Goal: Information Seeking & Learning: Learn about a topic

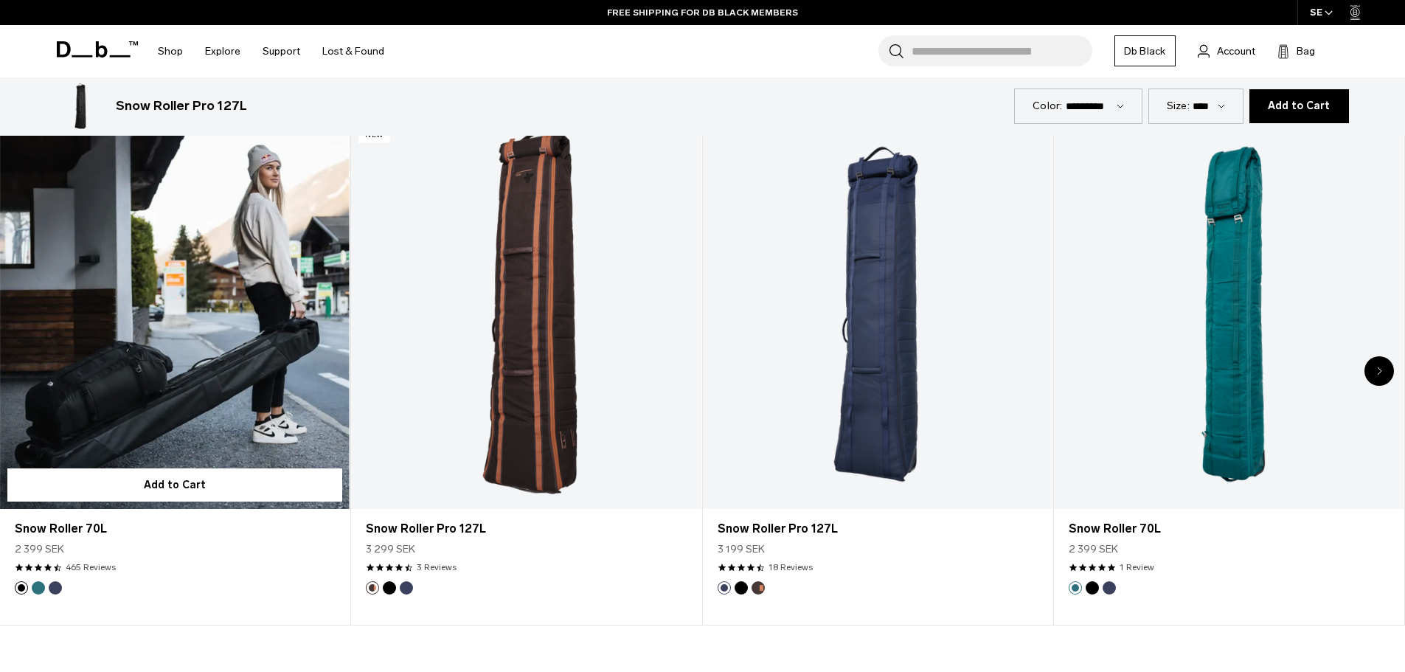
scroll to position [885, 0]
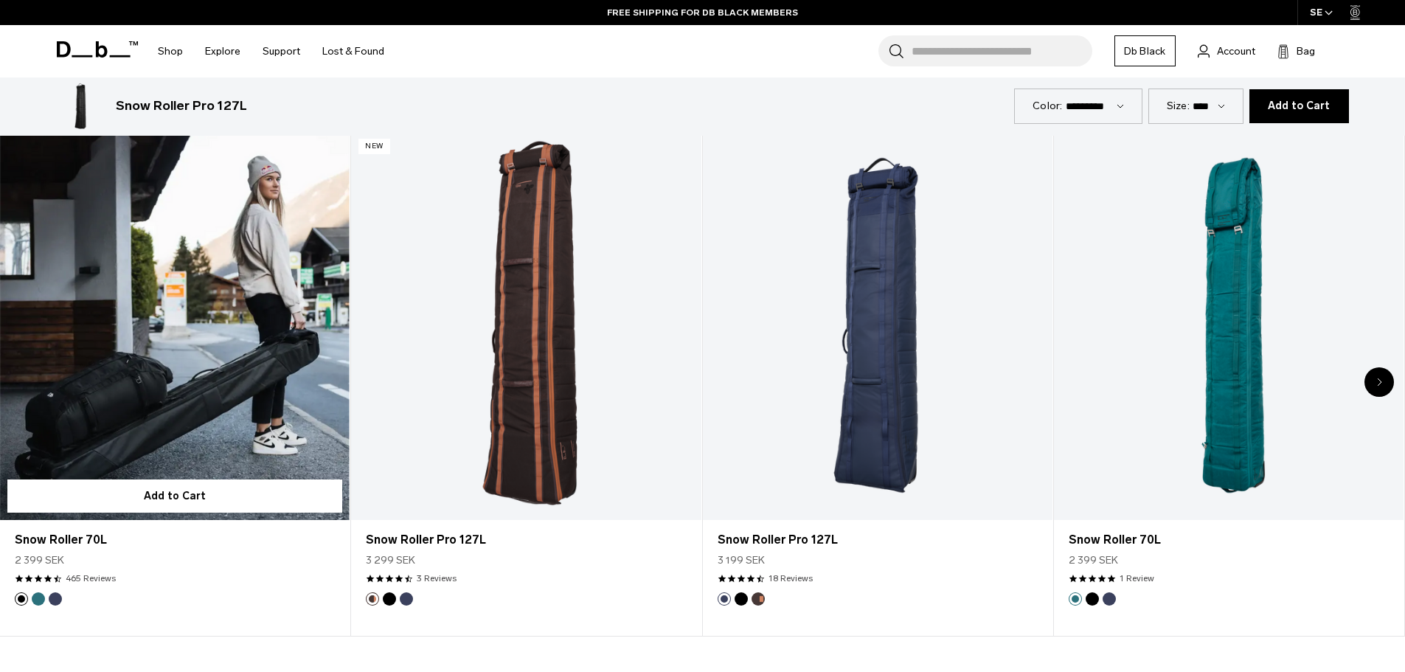
click at [225, 363] on link "Snow Roller 70L" at bounding box center [175, 325] width 350 height 389
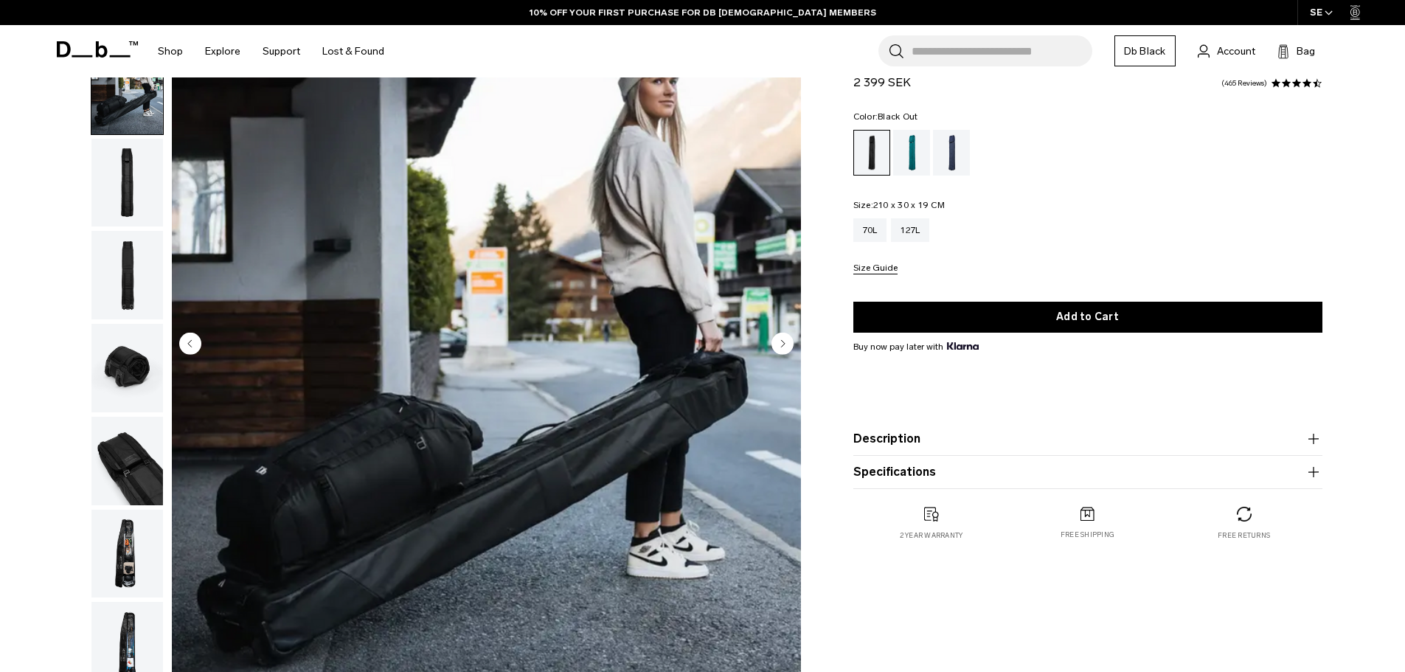
click at [129, 364] on img "button" at bounding box center [127, 368] width 72 height 89
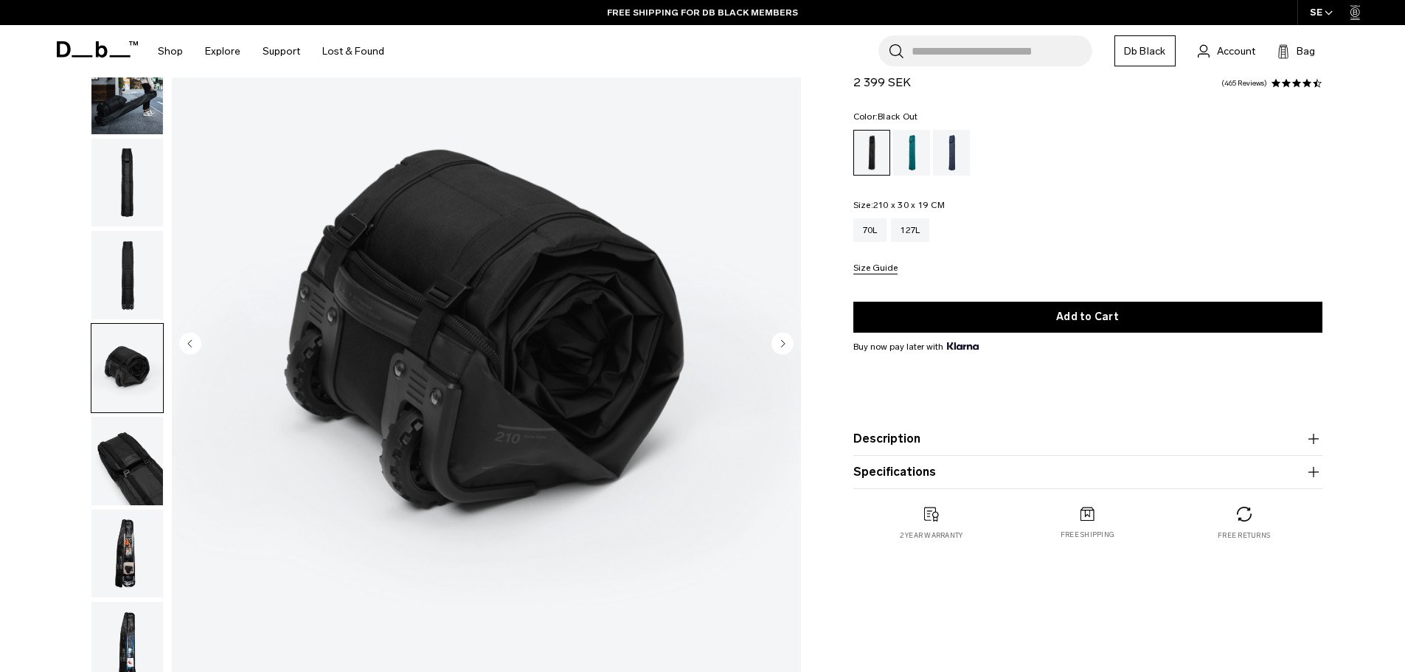
click at [135, 108] on img "button" at bounding box center [127, 90] width 72 height 89
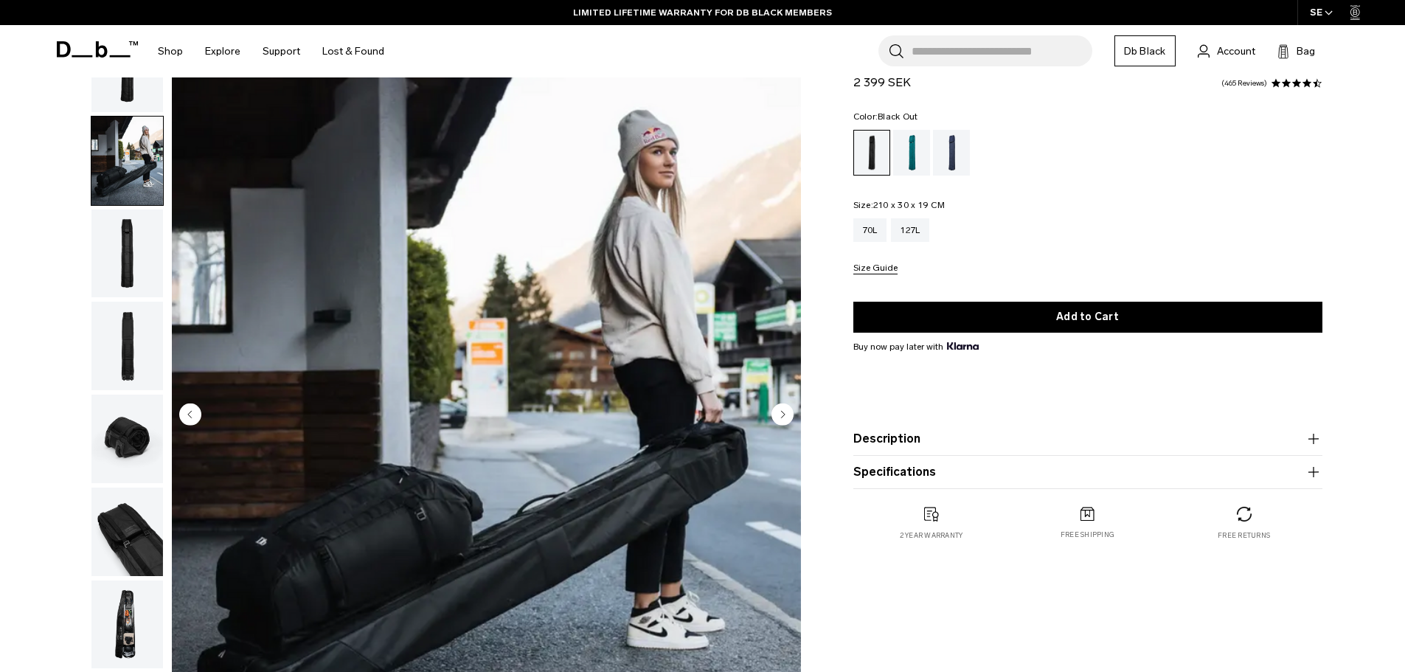
scroll to position [74, 0]
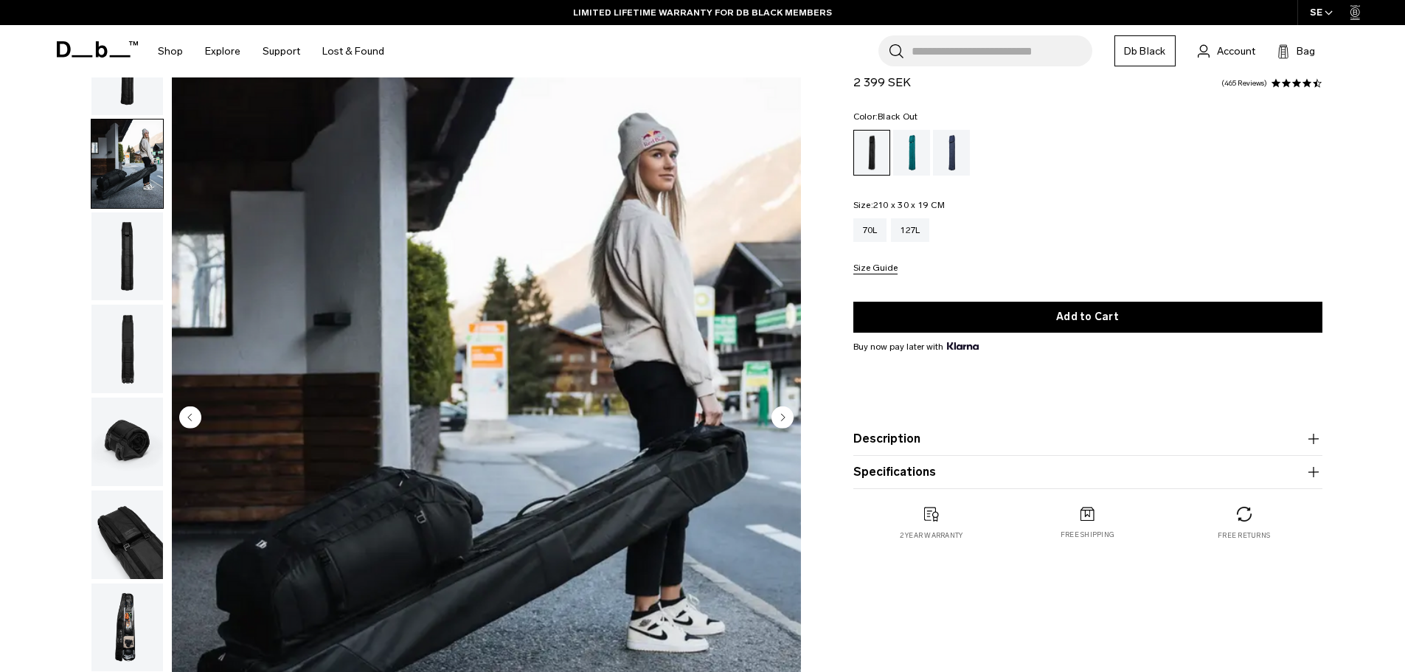
click at [115, 634] on img "button" at bounding box center [127, 628] width 72 height 89
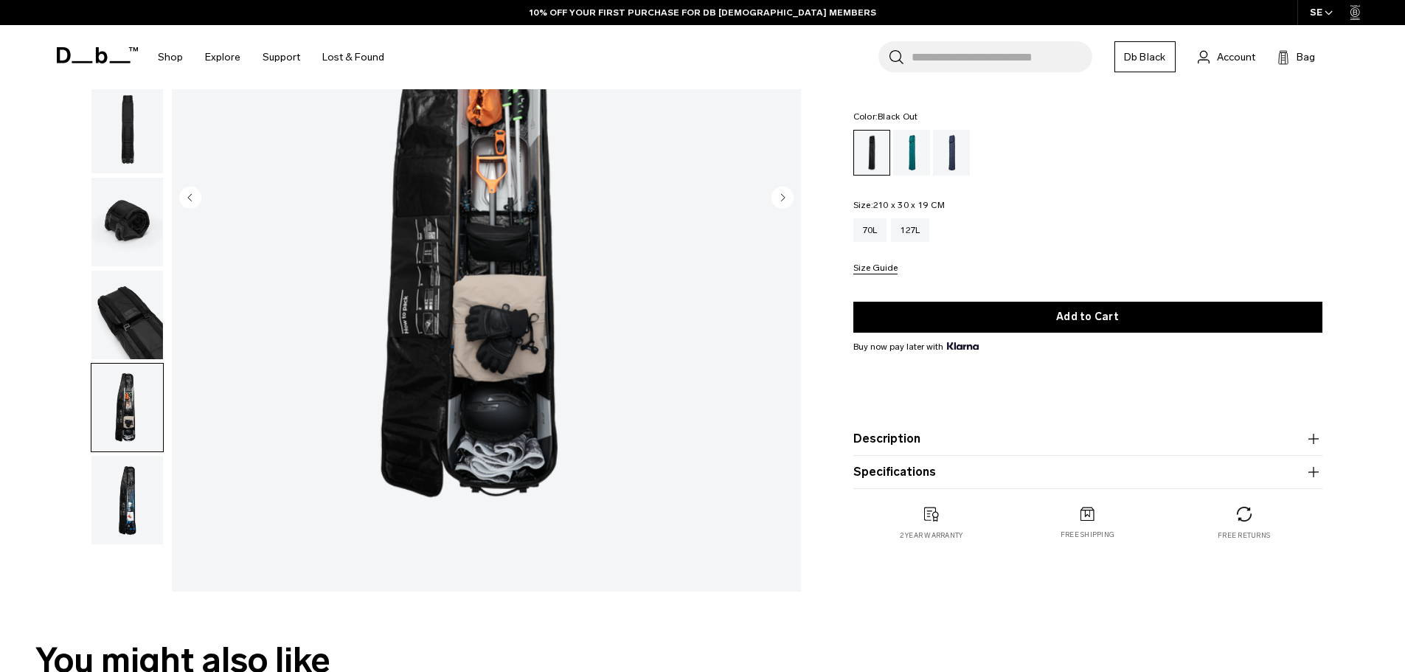
scroll to position [295, 0]
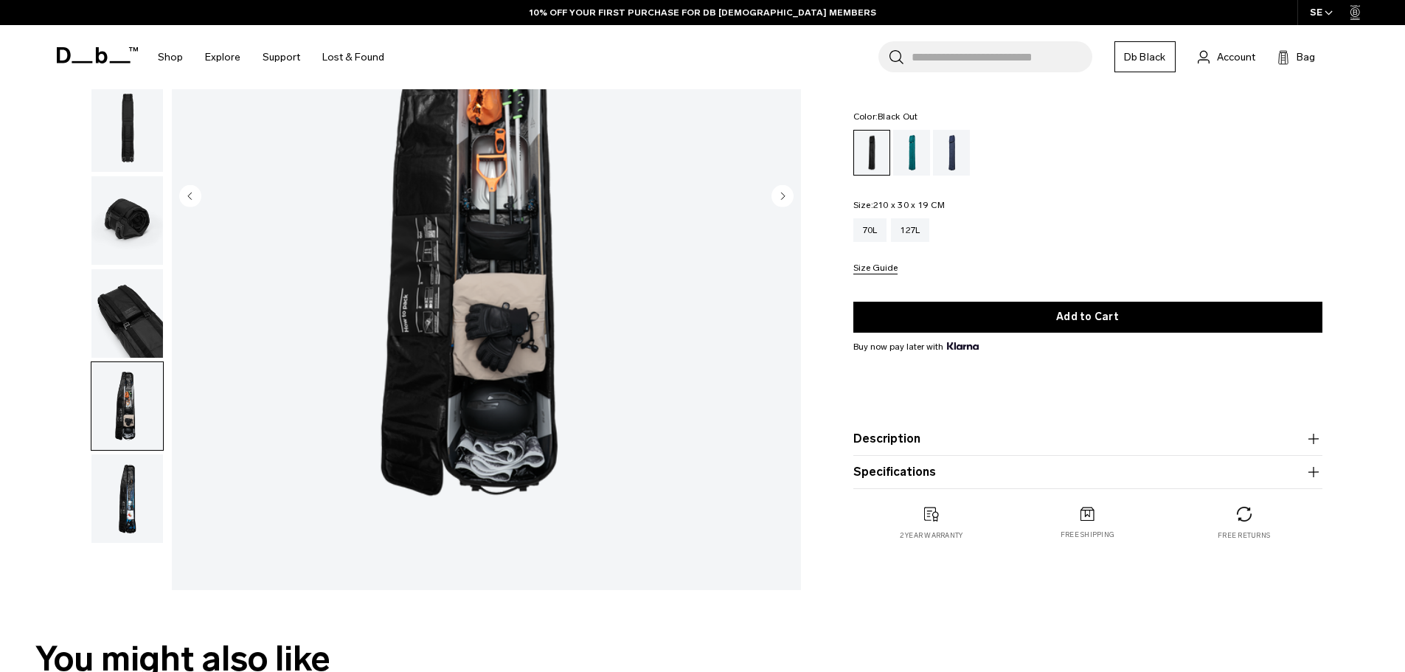
click at [1012, 439] on button "Description" at bounding box center [1088, 439] width 469 height 18
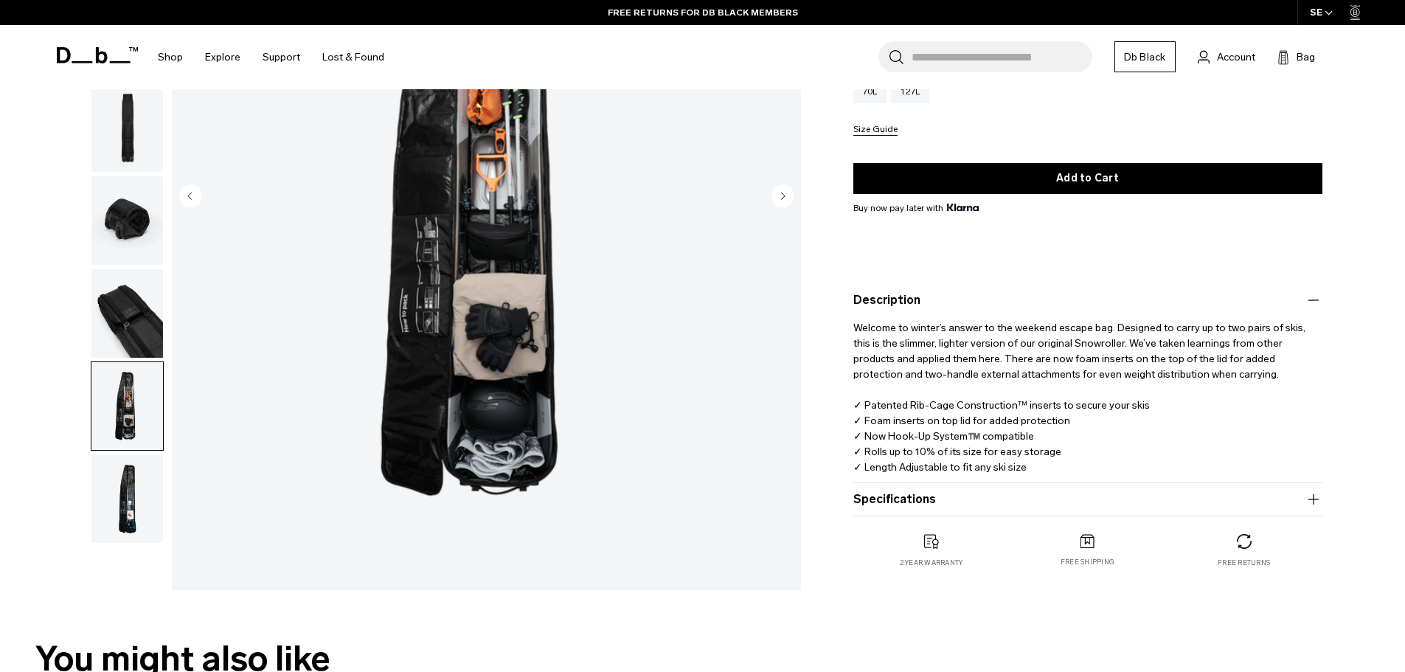
click at [1223, 495] on button "Specifications" at bounding box center [1088, 500] width 469 height 18
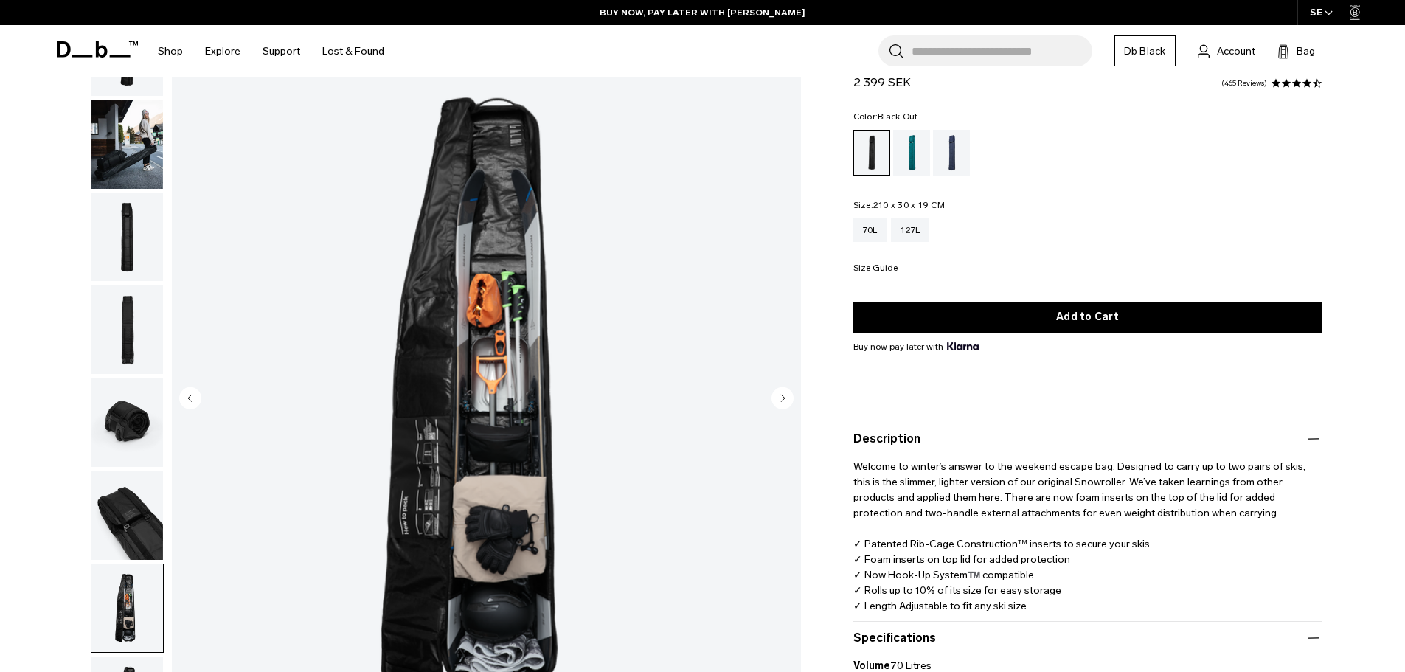
scroll to position [0, 0]
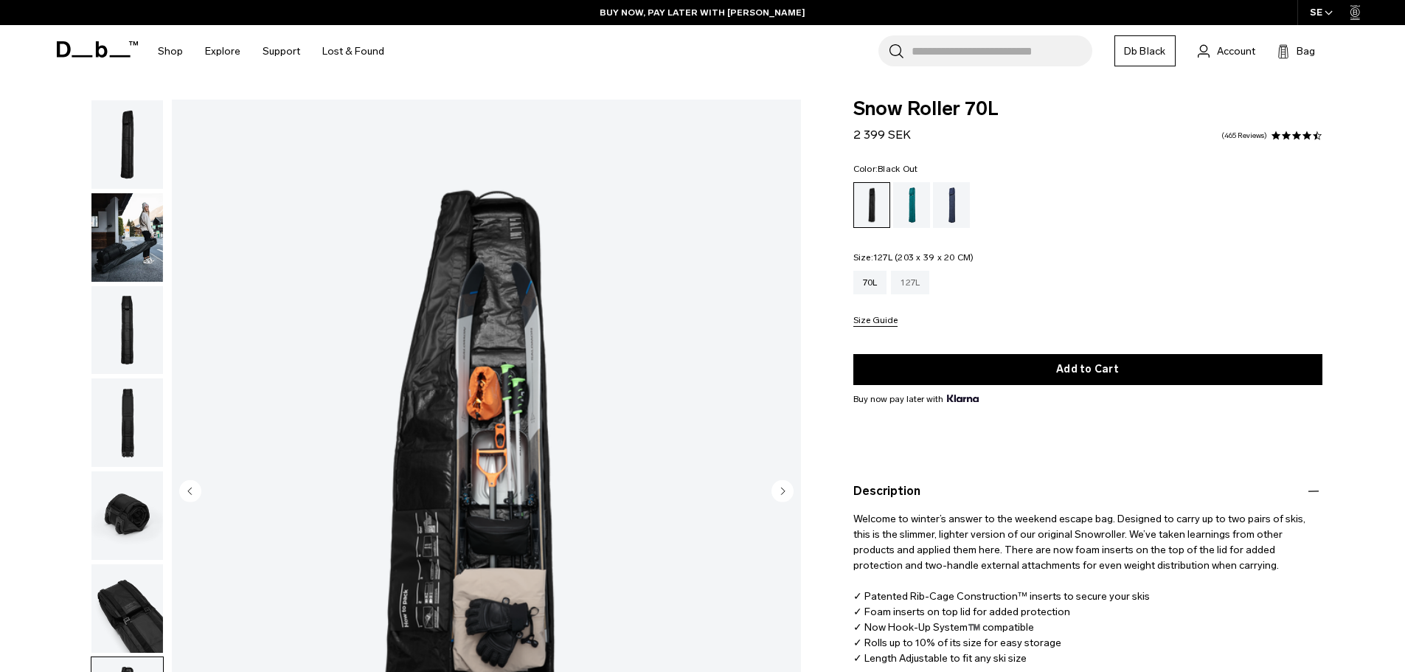
click at [919, 282] on div "127L" at bounding box center [910, 283] width 38 height 24
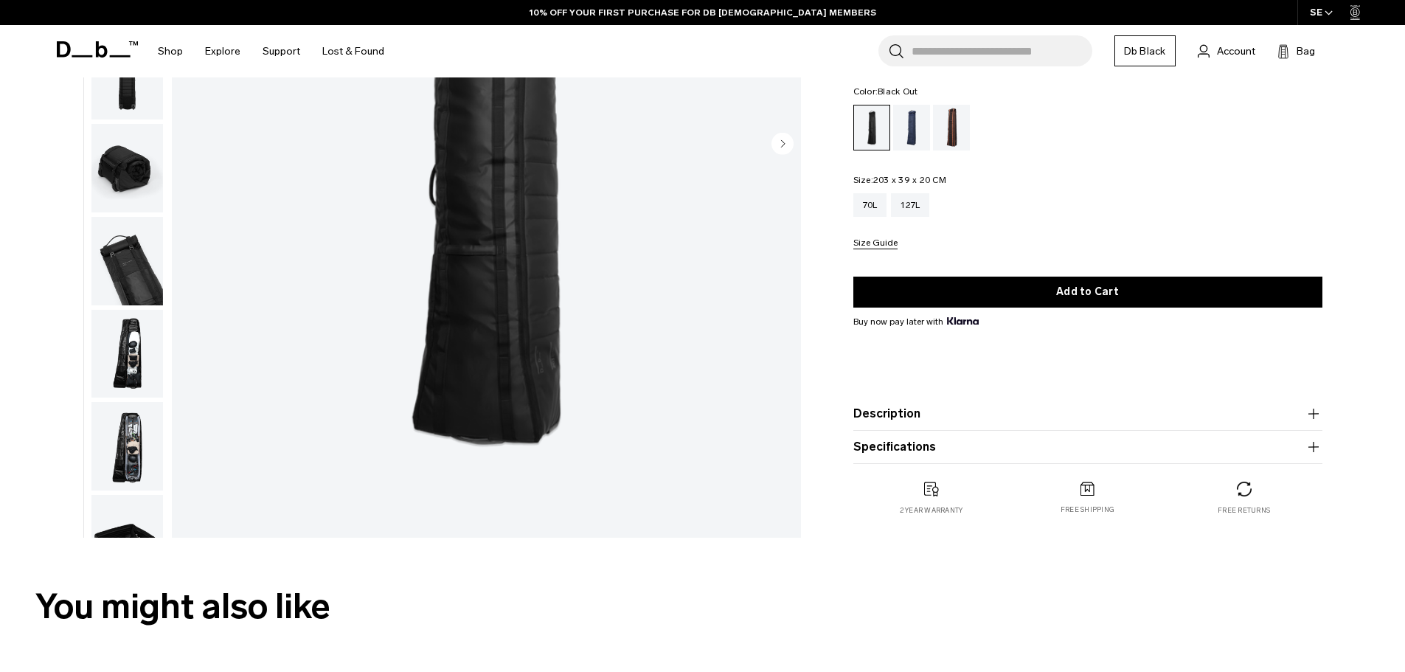
scroll to position [369, 0]
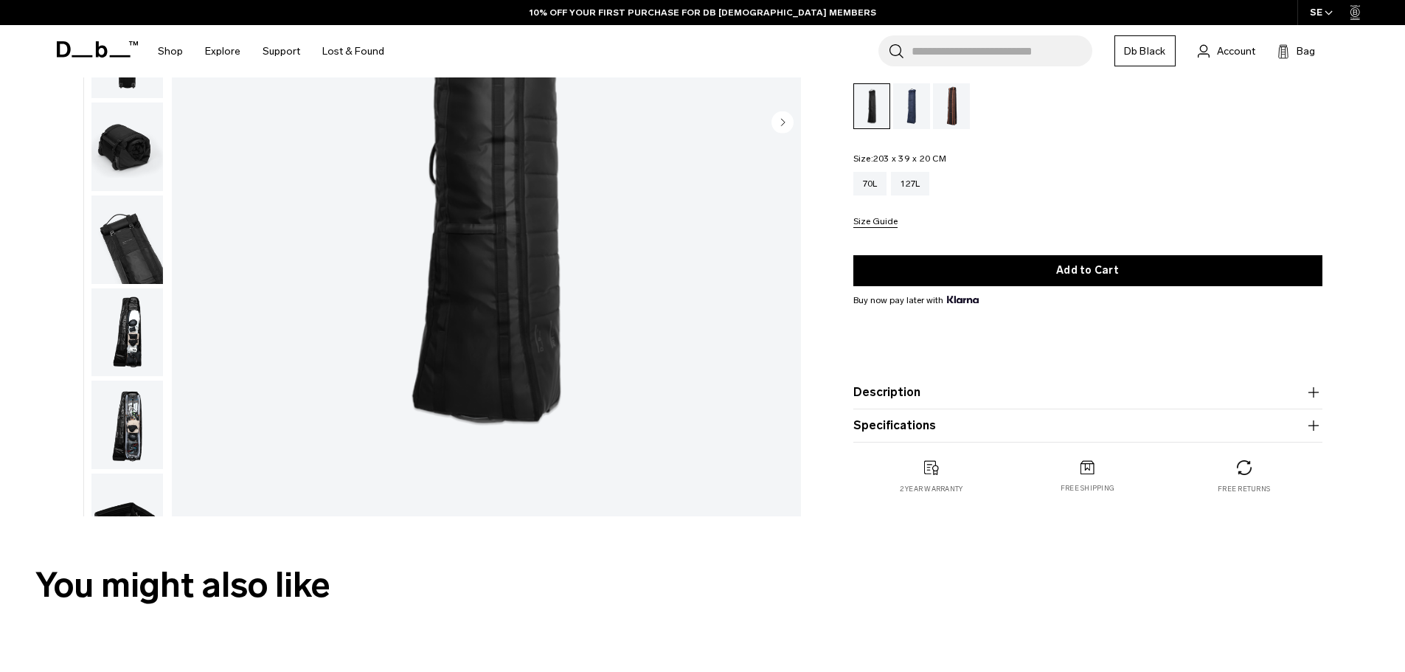
click at [125, 331] on img "button" at bounding box center [127, 332] width 72 height 89
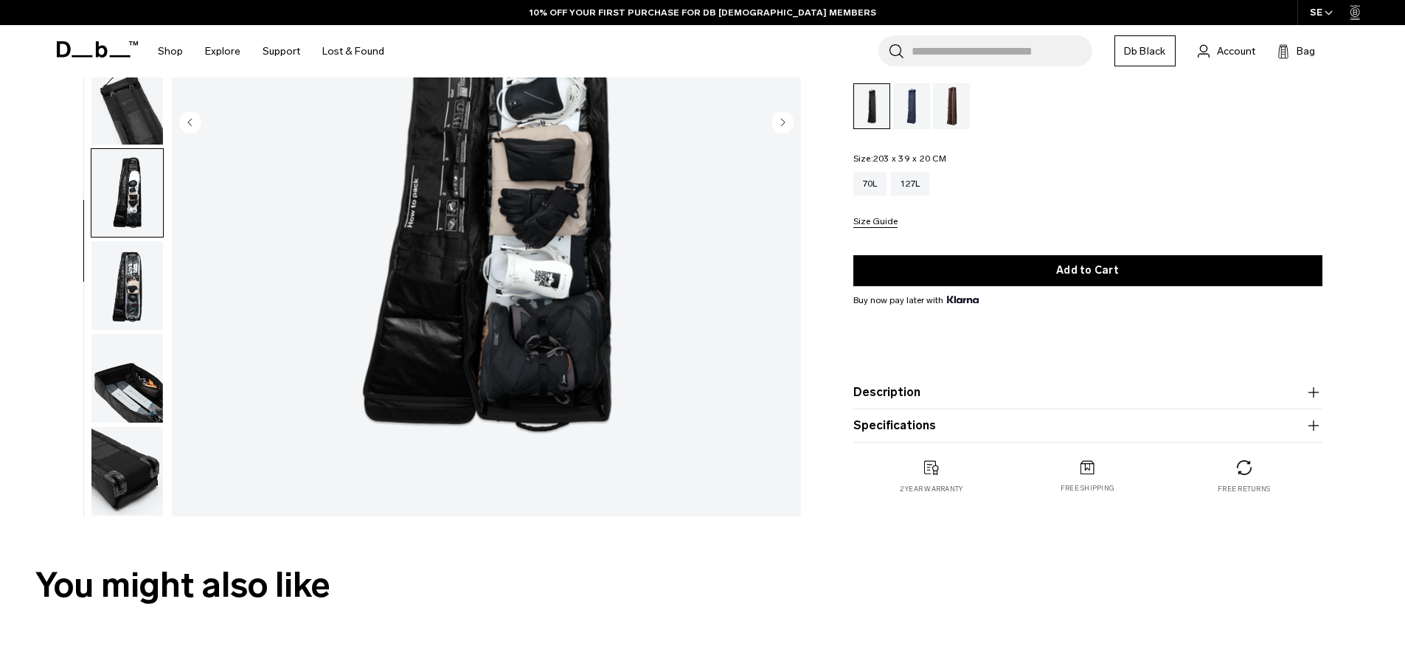
scroll to position [0, 0]
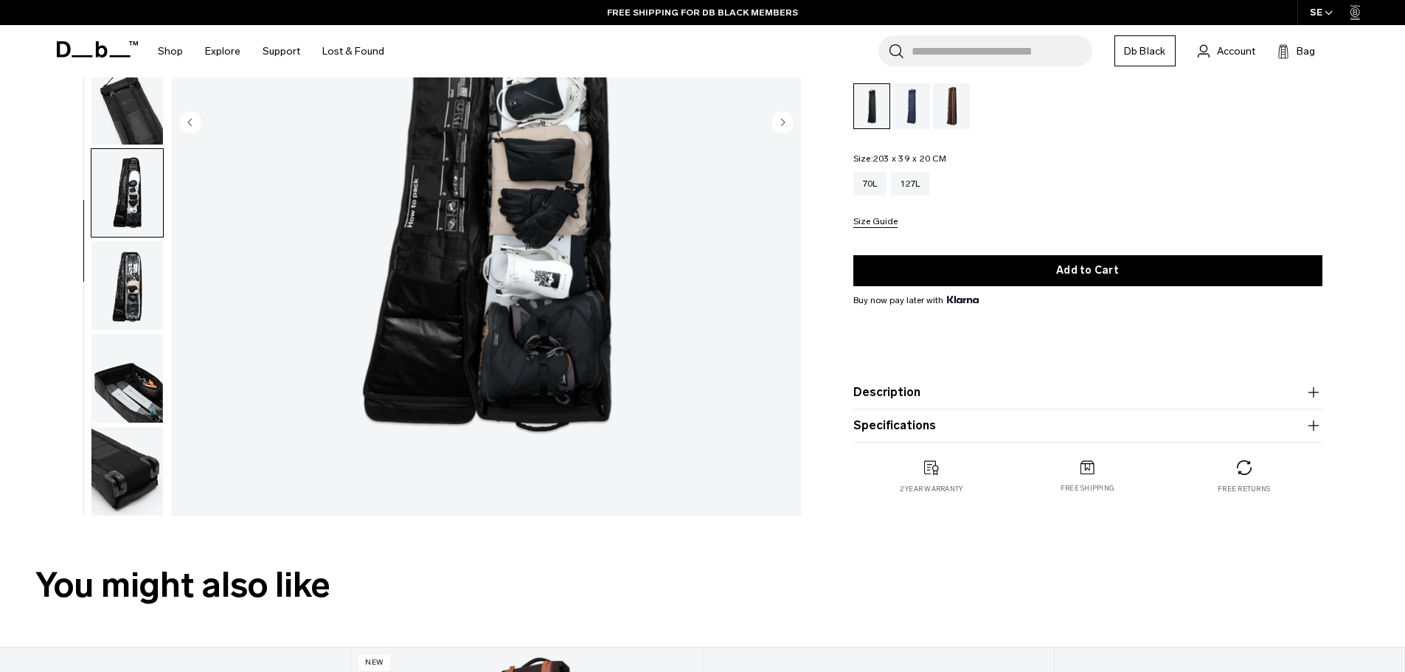
click at [136, 385] on img "button" at bounding box center [127, 378] width 72 height 89
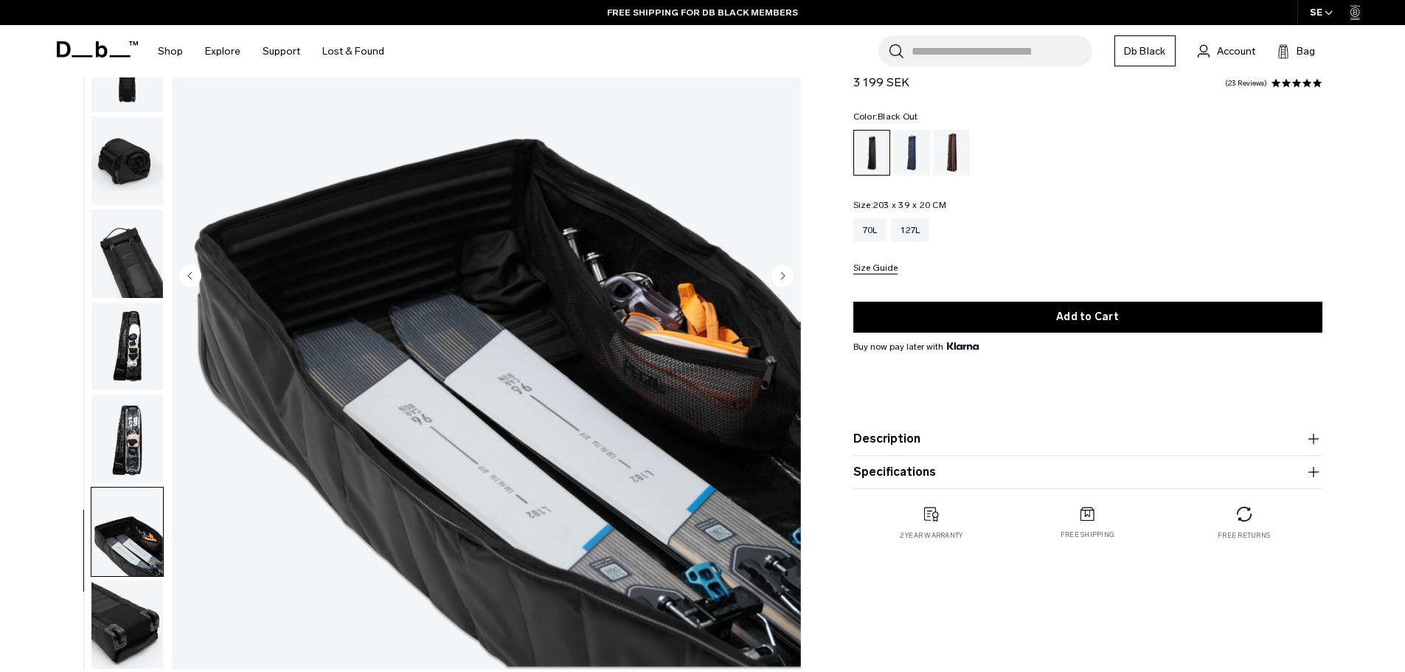
scroll to position [295, 0]
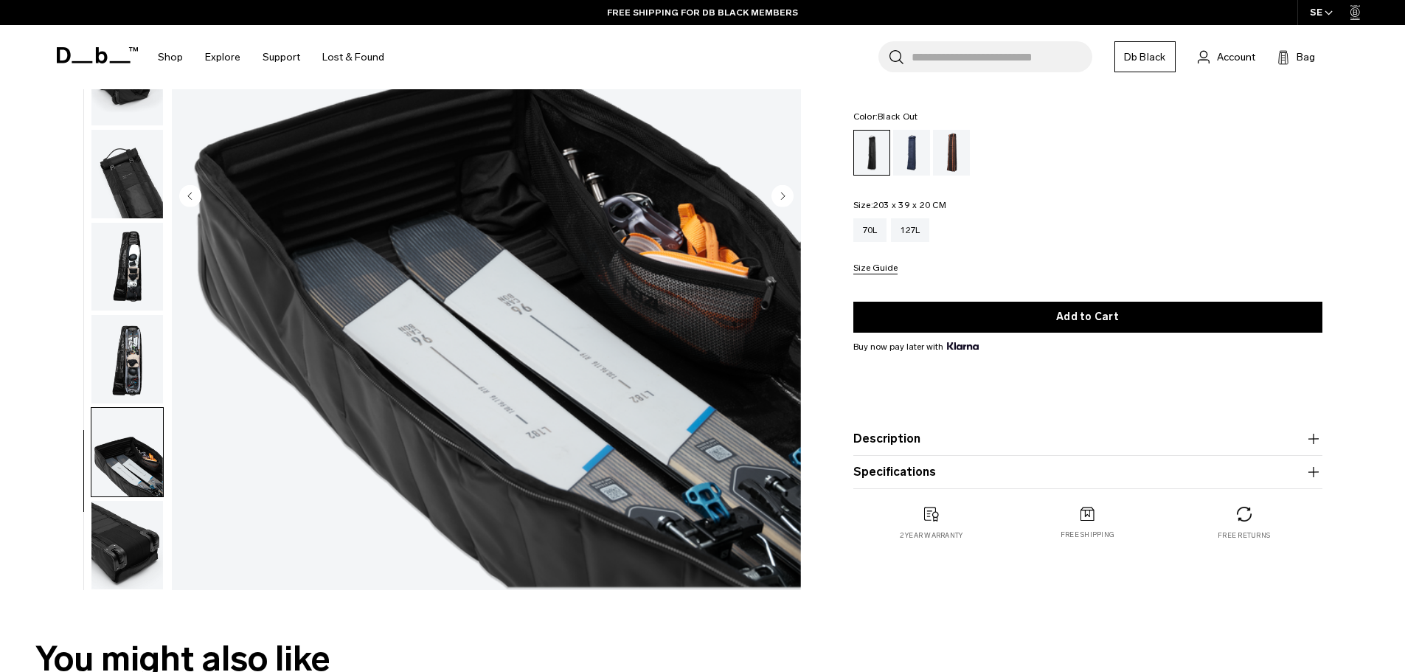
click at [131, 553] on img "button" at bounding box center [127, 545] width 72 height 89
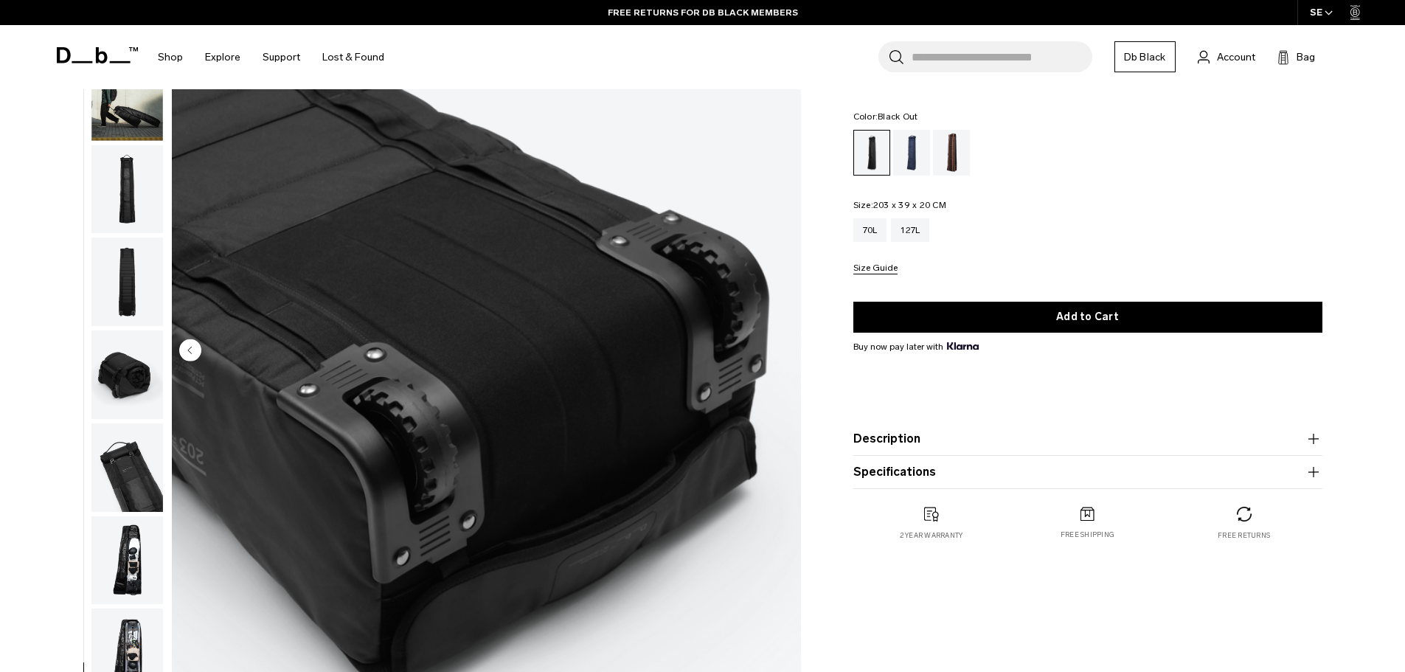
scroll to position [0, 0]
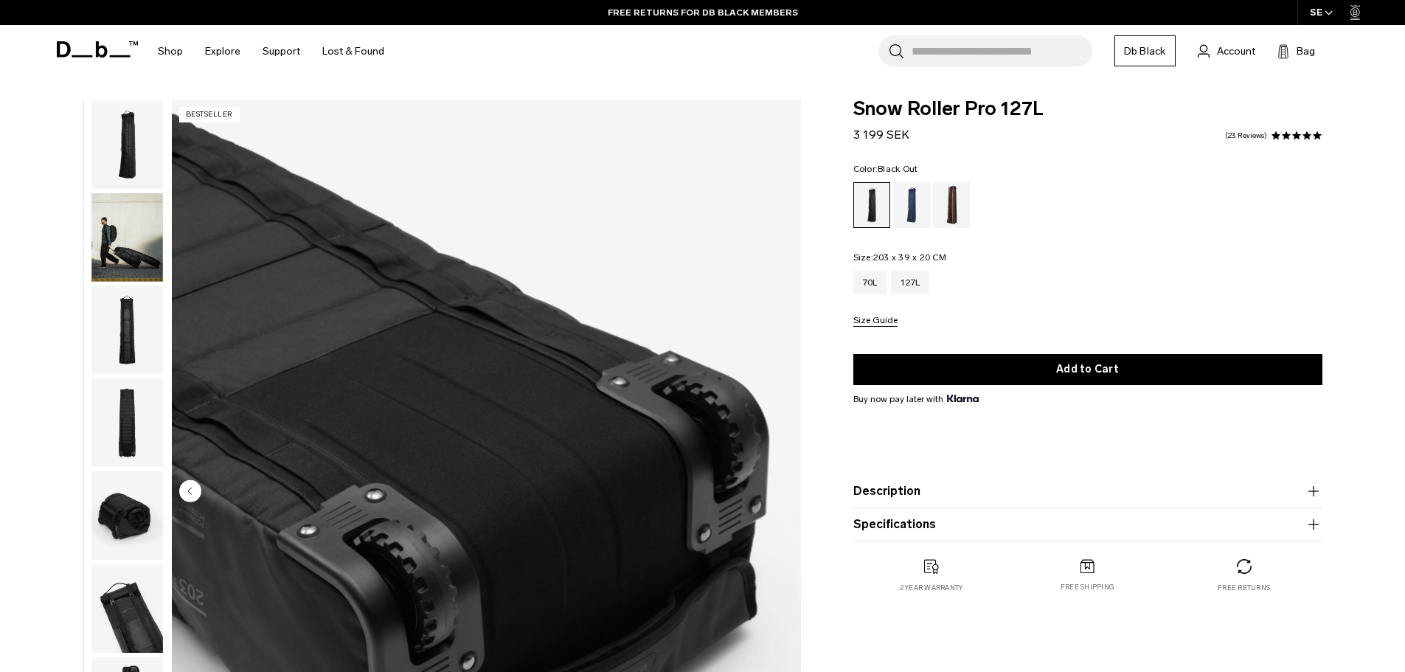
click at [119, 523] on img "button" at bounding box center [127, 515] width 72 height 89
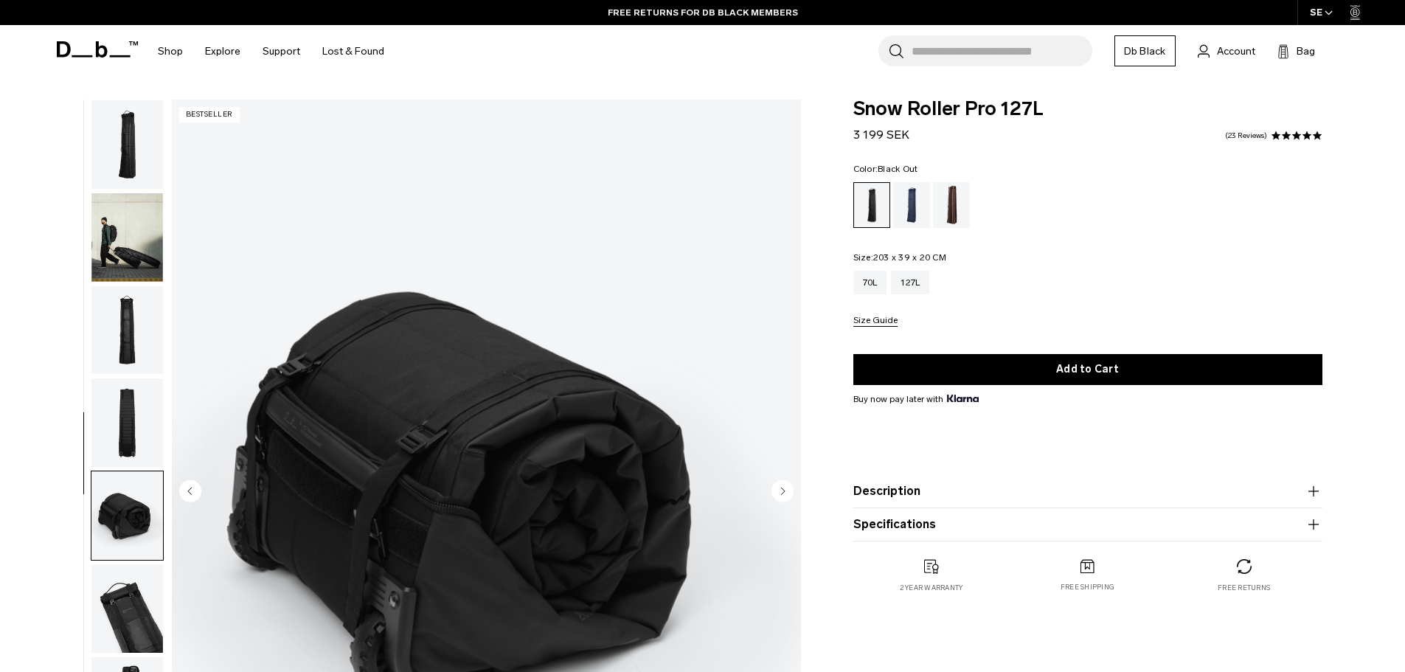
click at [128, 257] on img "button" at bounding box center [127, 237] width 72 height 89
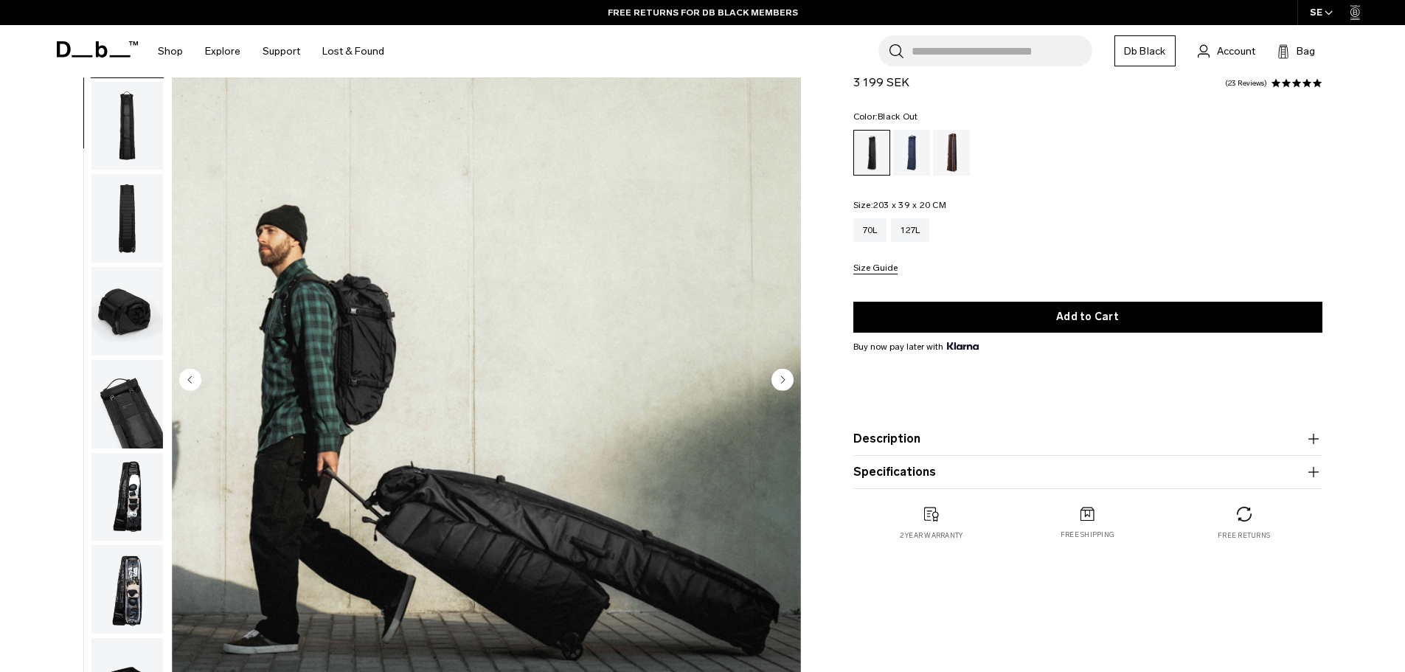
scroll to position [221, 0]
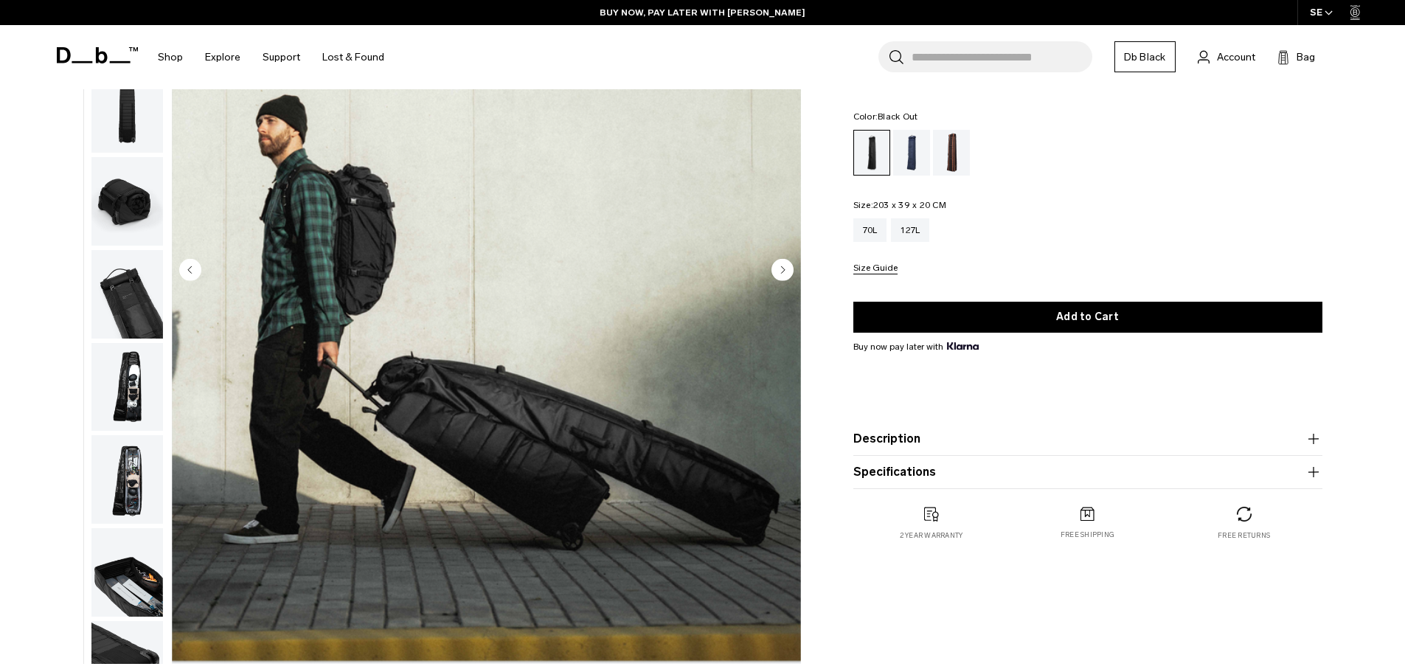
click at [1222, 438] on button "Description" at bounding box center [1088, 439] width 469 height 18
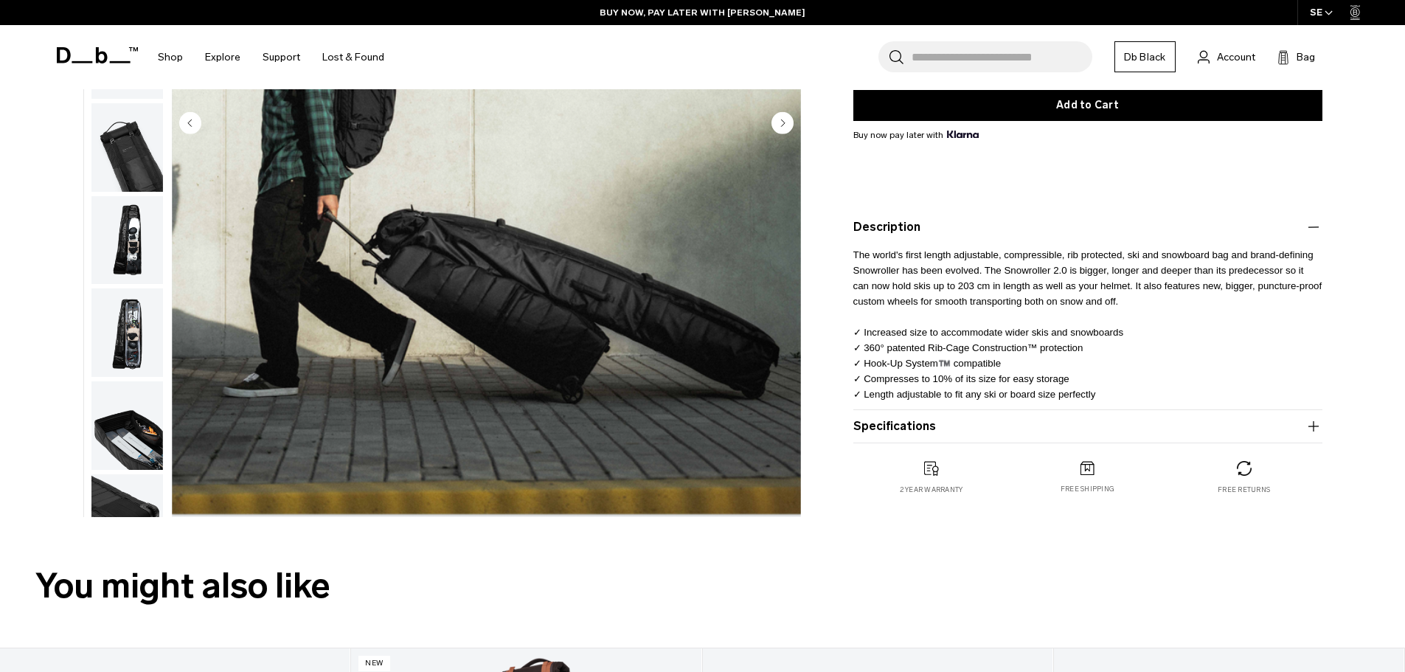
scroll to position [369, 0]
click at [1309, 426] on icon "button" at bounding box center [1314, 426] width 18 height 18
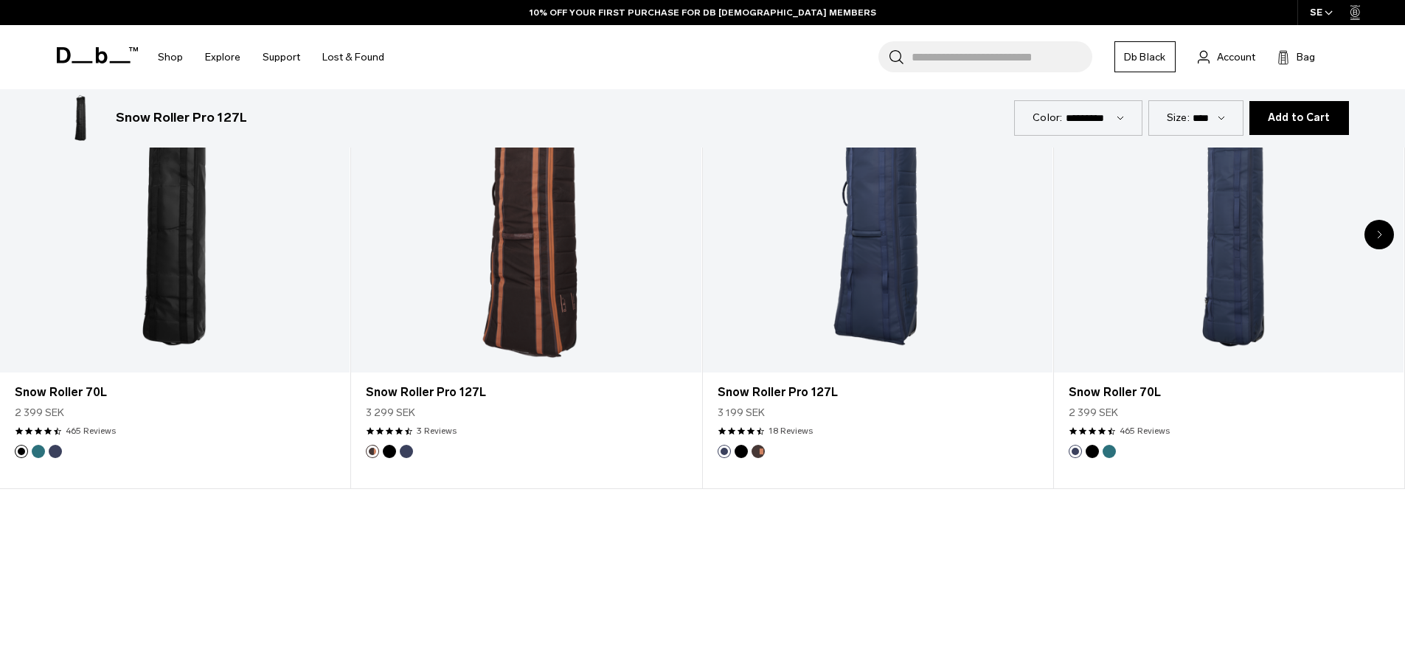
scroll to position [885, 0]
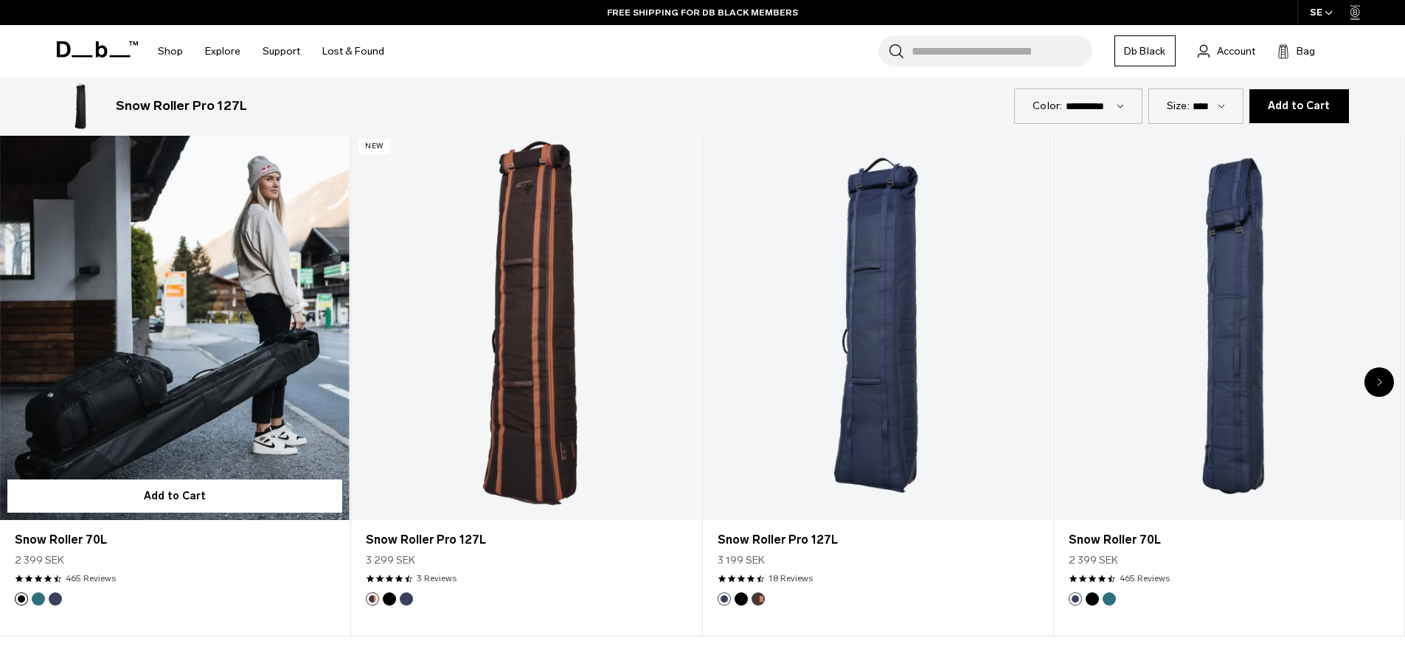
click at [207, 397] on link "Snow Roller 70L" at bounding box center [175, 325] width 350 height 389
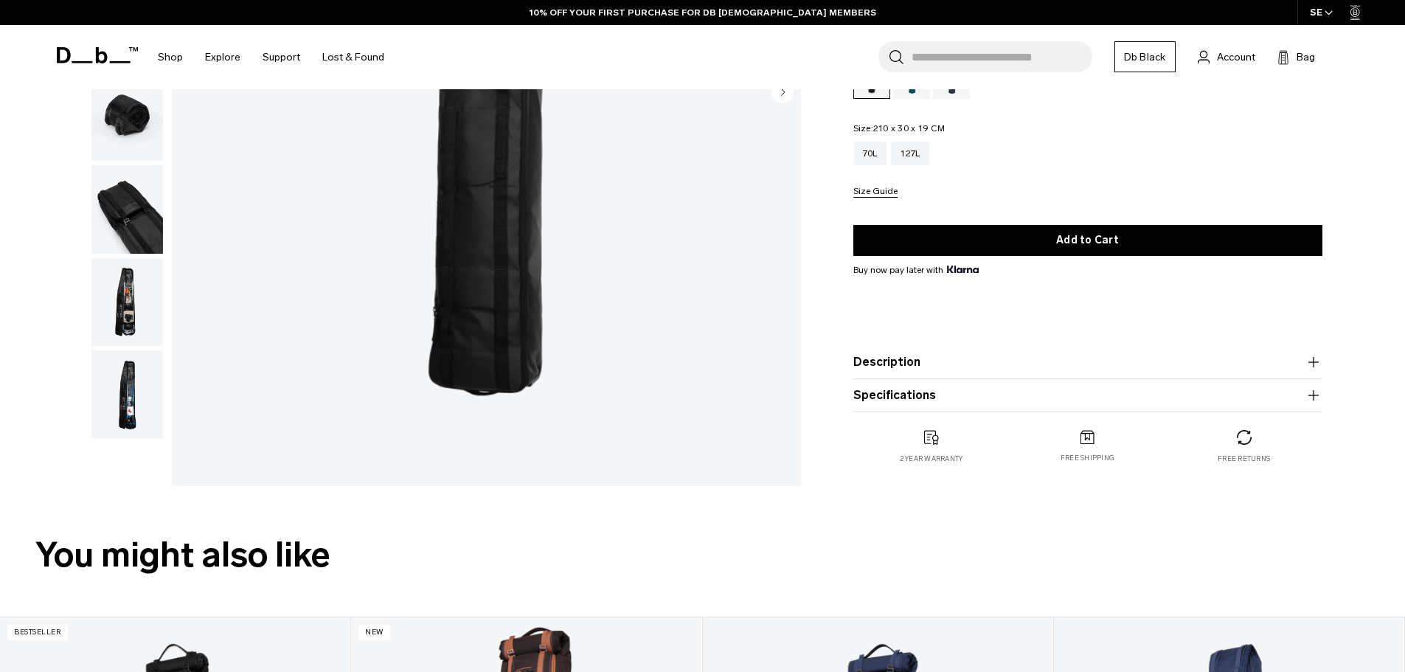
scroll to position [443, 0]
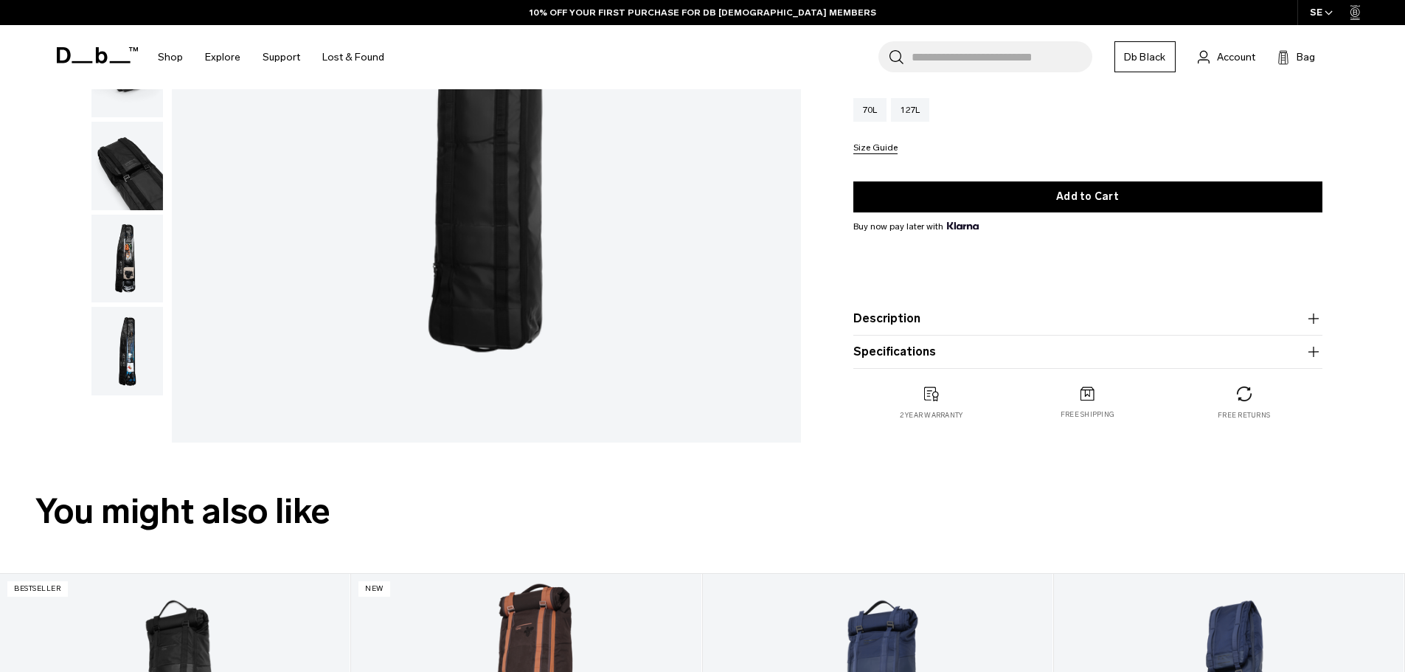
click at [104, 271] on img "button" at bounding box center [127, 259] width 72 height 89
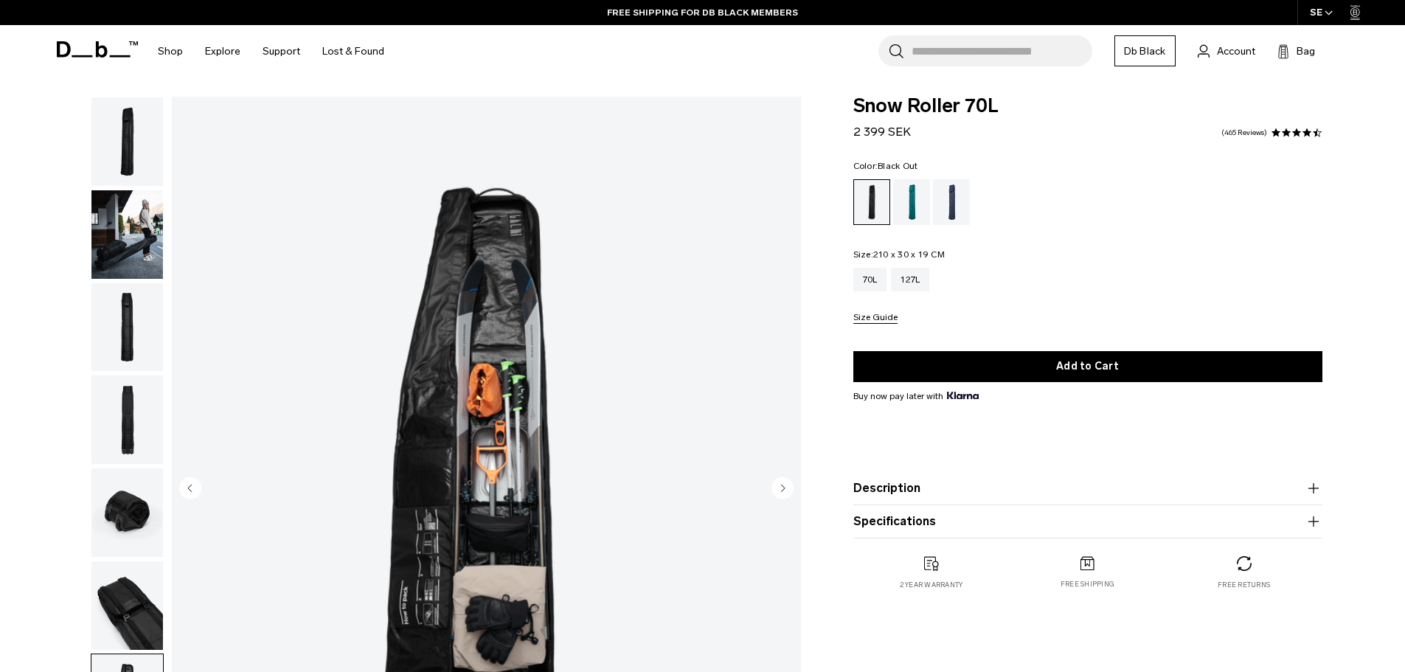
scroll to position [0, 0]
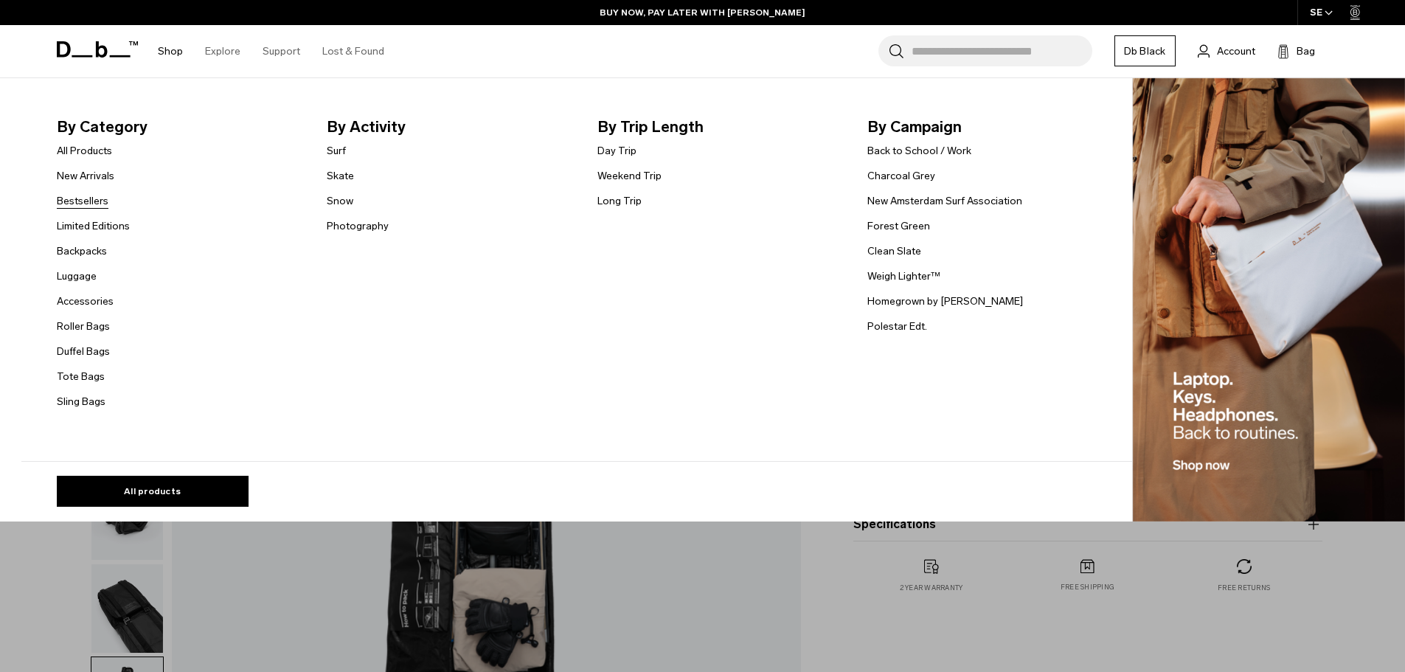
click at [84, 196] on link "Bestsellers" at bounding box center [83, 200] width 52 height 15
